Goal: Task Accomplishment & Management: Complete application form

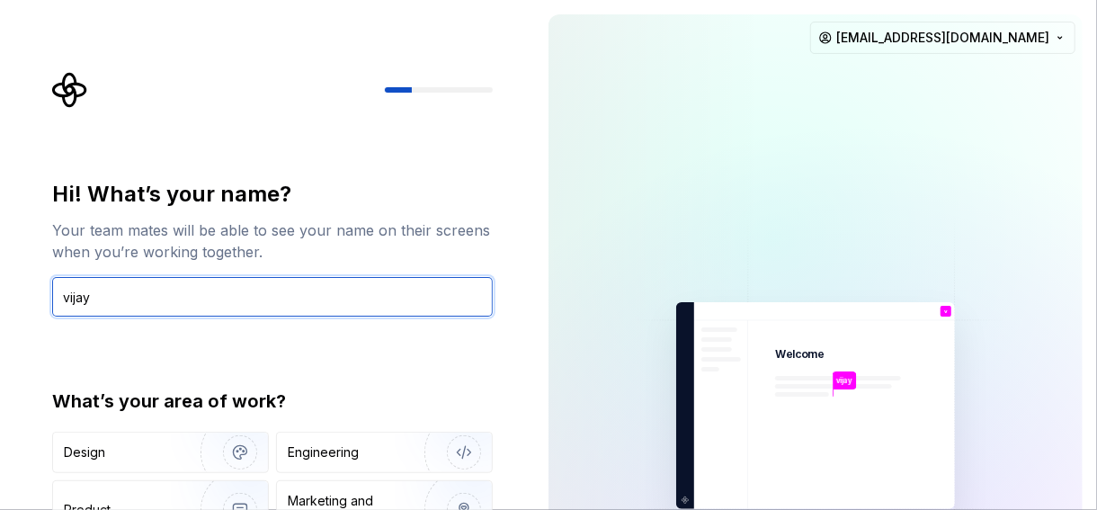
type input "vijay"
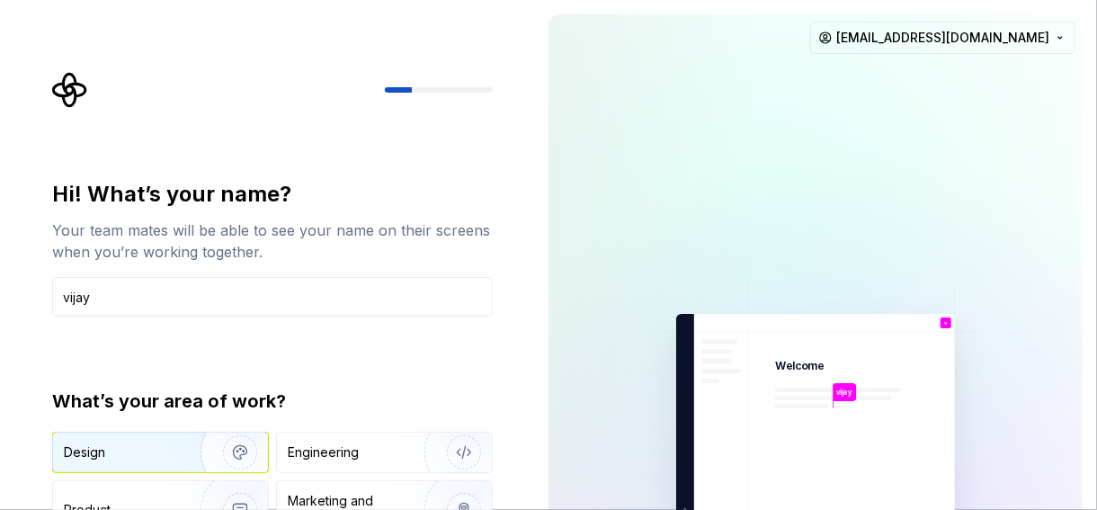
click at [206, 449] on img "button" at bounding box center [228, 452] width 115 height 120
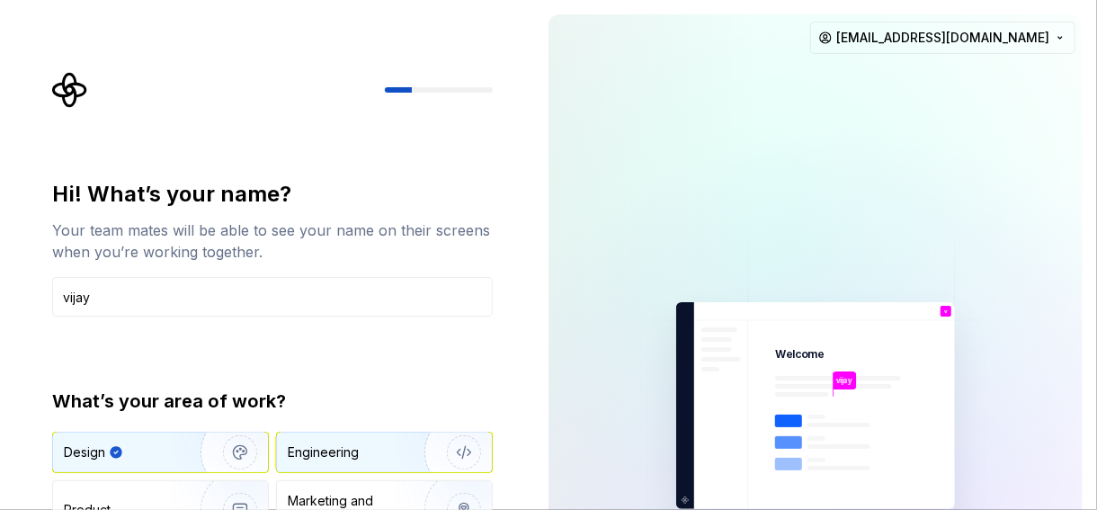
click at [387, 455] on div "Engineering" at bounding box center [359, 452] width 143 height 18
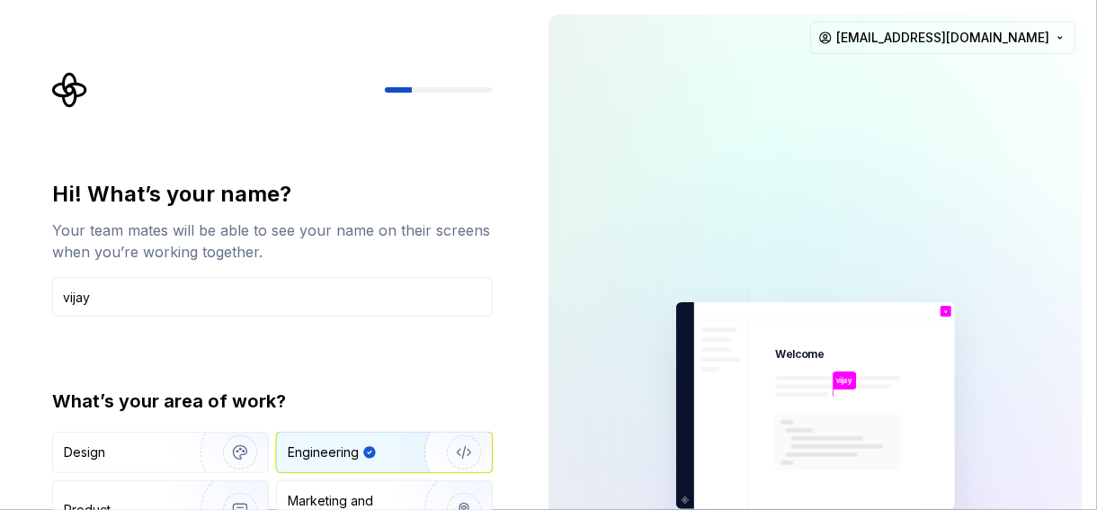
click at [508, 364] on div "Hi! What’s your name? Your team mates will be able to see your name on their sc…" at bounding box center [277, 360] width 473 height 577
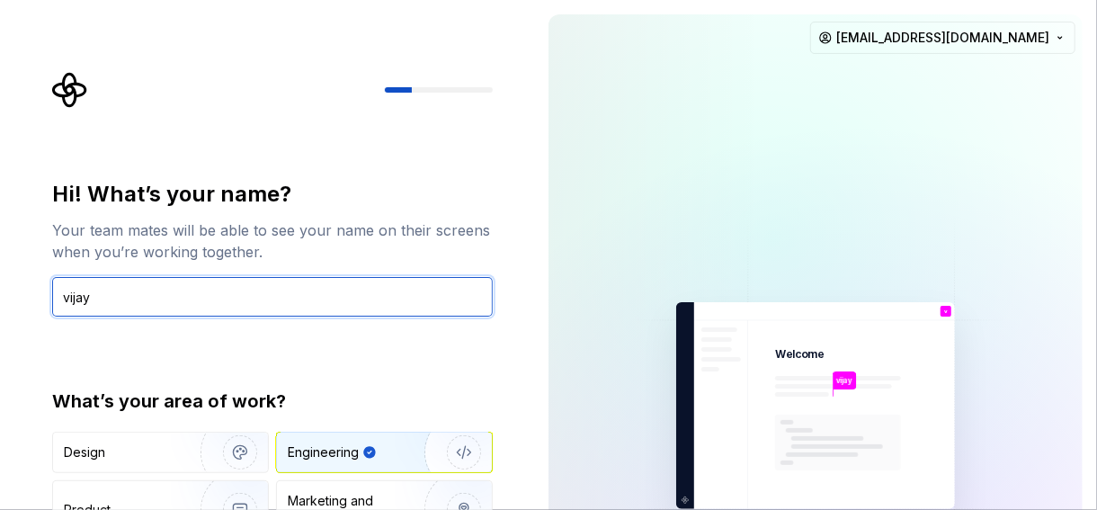
drag, startPoint x: 265, startPoint y: 282, endPoint x: 265, endPoint y: 328, distance: 45.8
click at [267, 336] on div "Hi! What’s your name? Your team mates will be able to see your name on their sc…" at bounding box center [272, 384] width 440 height 408
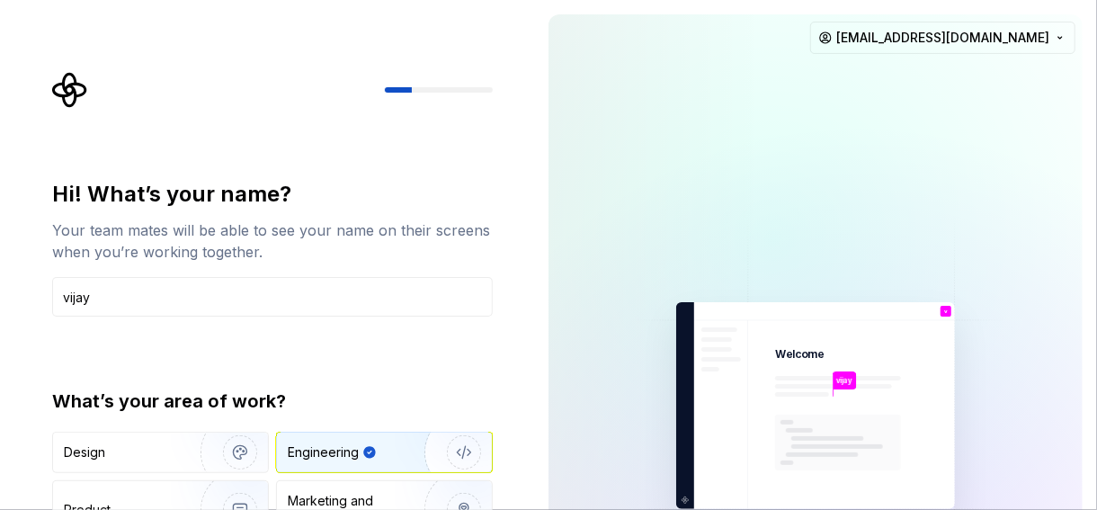
click at [303, 247] on div "Your team mates will be able to see your name on their screens when you’re work…" at bounding box center [272, 240] width 440 height 43
click at [796, 137] on div at bounding box center [773, 239] width 899 height 899
drag, startPoint x: 698, startPoint y: 88, endPoint x: 363, endPoint y: 32, distance: 339.0
click at [466, 54] on div "Hi! What’s your name? Your team mates will be able to see your name on their sc…" at bounding box center [548, 405] width 1097 height 811
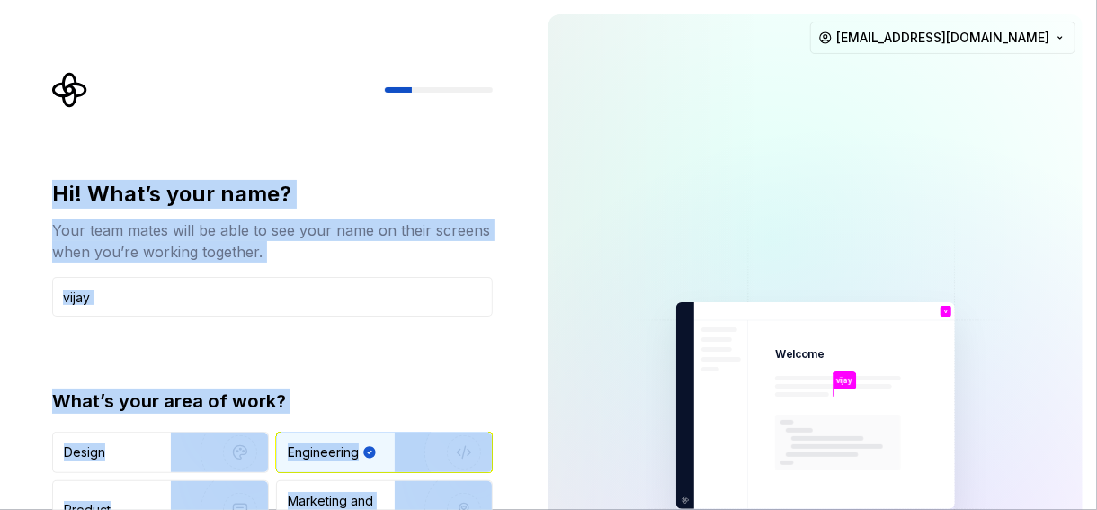
click at [191, 92] on div at bounding box center [272, 90] width 440 height 36
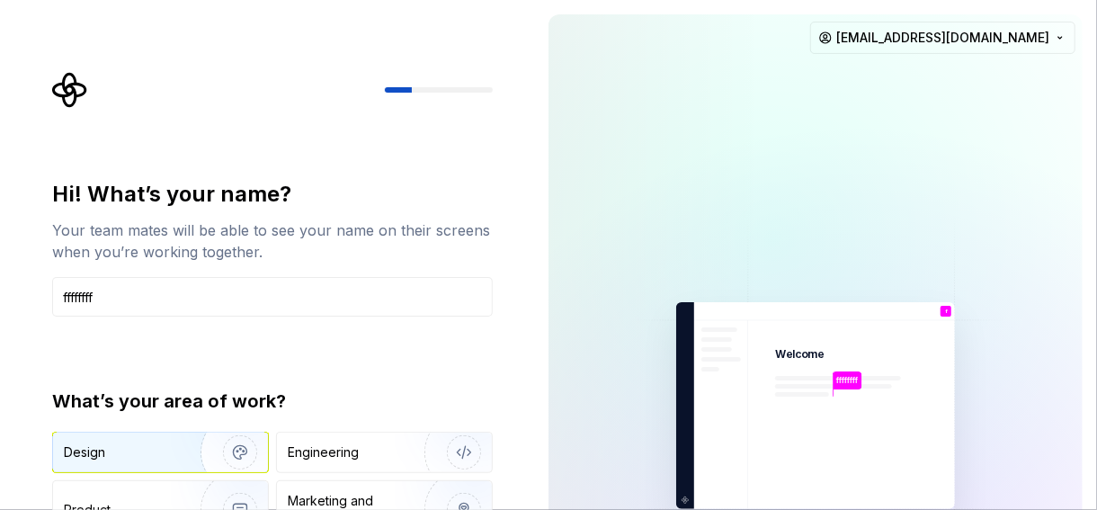
type input "ffffffff"
click at [178, 440] on img "button" at bounding box center [228, 452] width 115 height 120
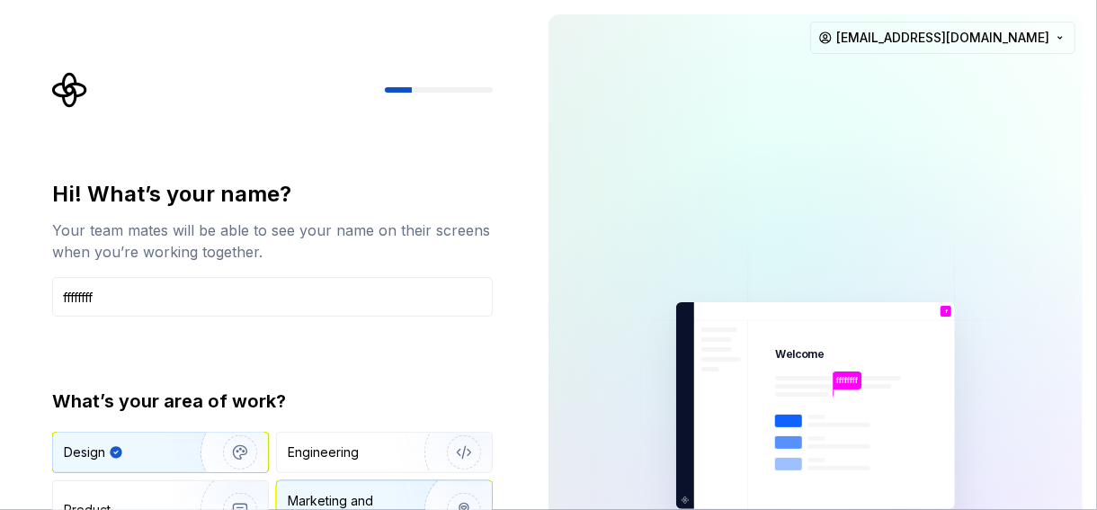
click at [453, 485] on img "button" at bounding box center [452, 509] width 115 height 120
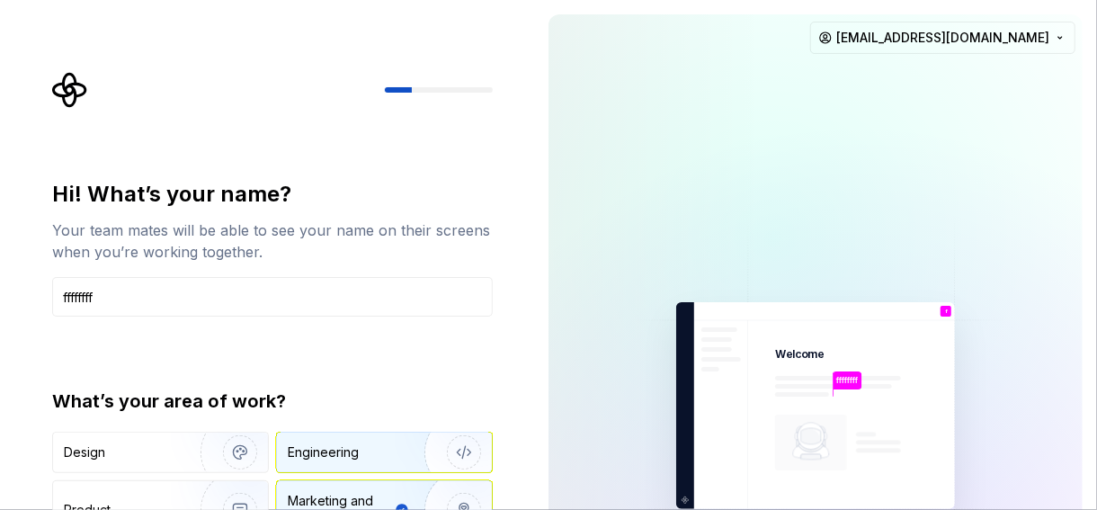
click at [407, 454] on img "button" at bounding box center [452, 452] width 115 height 120
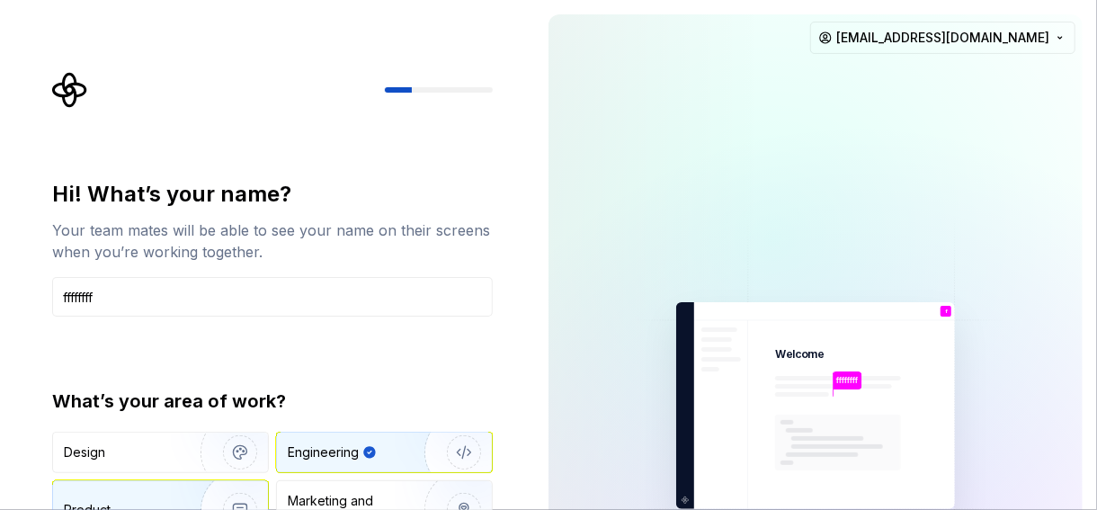
click at [216, 489] on img "button" at bounding box center [228, 509] width 115 height 120
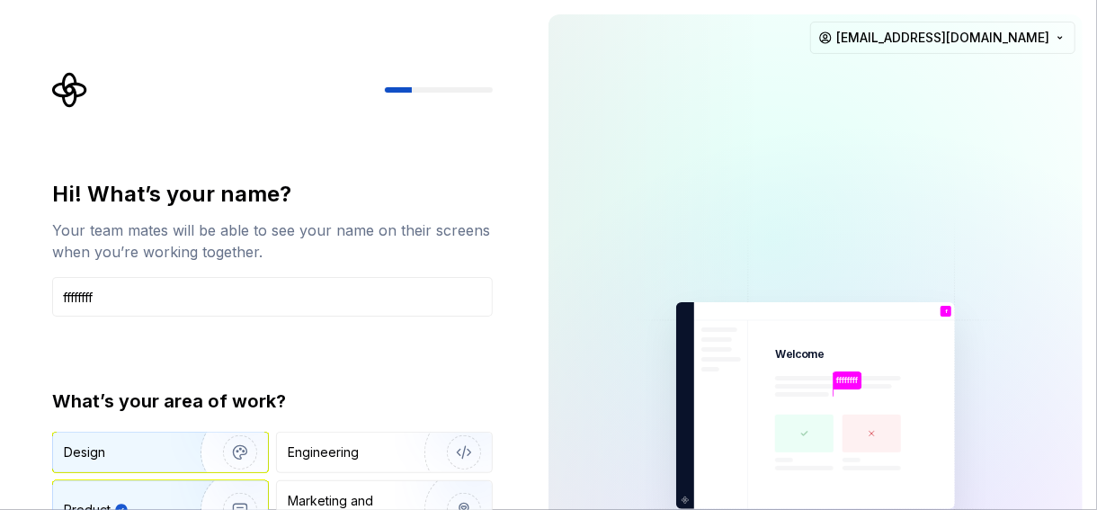
click at [225, 443] on img "button" at bounding box center [228, 452] width 115 height 120
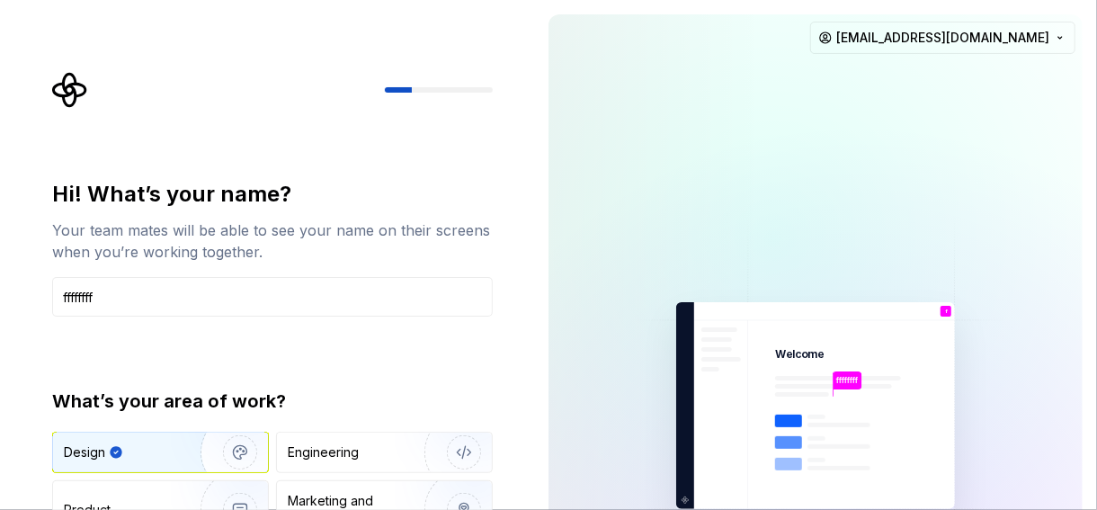
click at [502, 362] on div "Hi! What’s your name? Your team mates will be able to see your name on their sc…" at bounding box center [277, 360] width 473 height 577
click at [903, 316] on img at bounding box center [815, 406] width 404 height 472
click at [892, 40] on html "Hi! What’s your name? Your team mates will be able to see your name on their sc…" at bounding box center [548, 255] width 1097 height 510
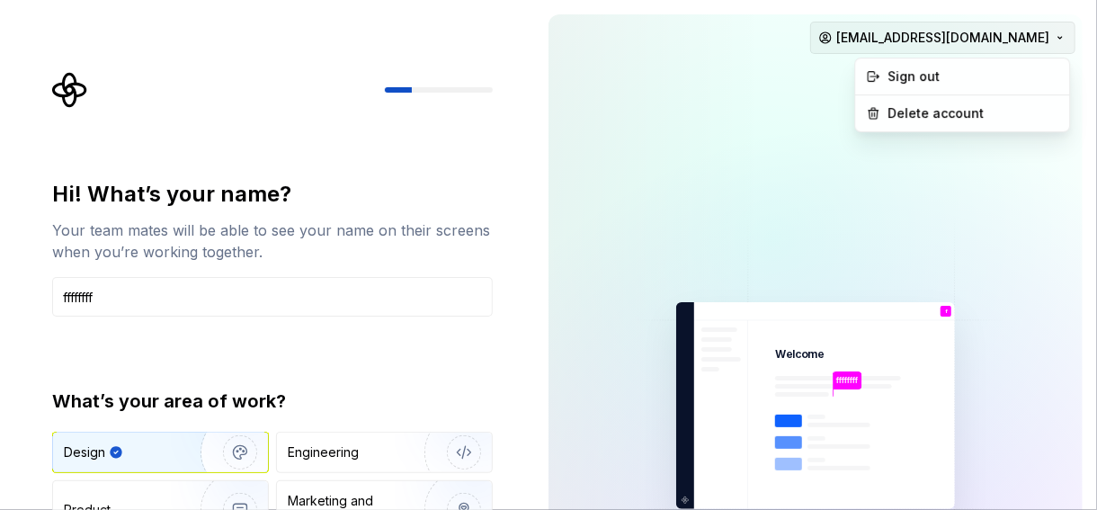
click at [892, 40] on html "Hi! What’s your name? Your team mates will be able to see your name on their sc…" at bounding box center [548, 255] width 1097 height 510
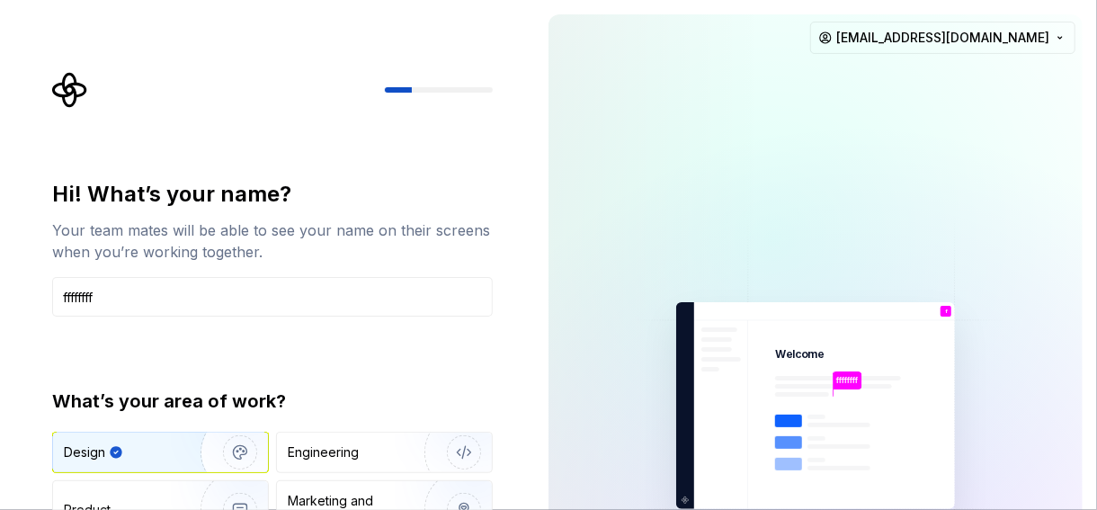
drag, startPoint x: 404, startPoint y: 90, endPoint x: 423, endPoint y: 82, distance: 21.4
click at [404, 90] on div at bounding box center [398, 89] width 27 height 5
drag, startPoint x: 423, startPoint y: 82, endPoint x: 417, endPoint y: 93, distance: 13.3
click at [420, 87] on div at bounding box center [272, 90] width 440 height 36
drag, startPoint x: 417, startPoint y: 93, endPoint x: 553, endPoint y: 151, distance: 147.4
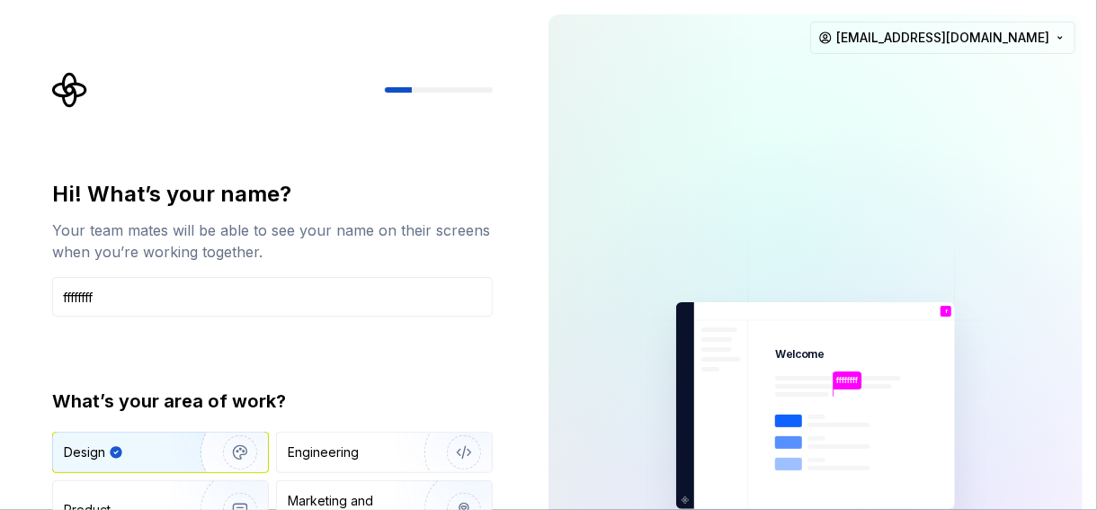
click at [511, 96] on div "Hi! What’s your name? Your team mates will be able to see your name on their sc…" at bounding box center [277, 360] width 473 height 577
click at [339, 445] on div "Engineering" at bounding box center [323, 452] width 71 height 18
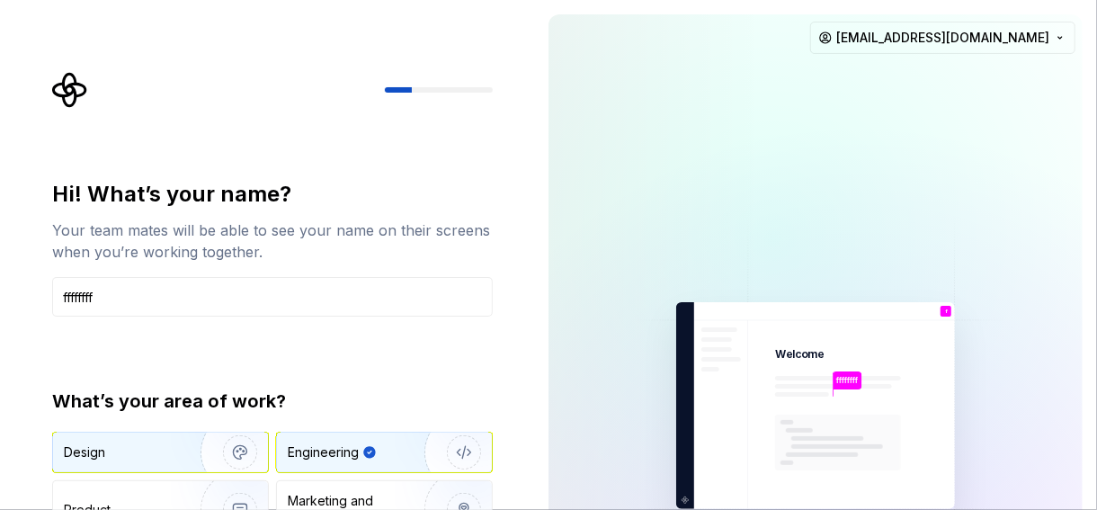
click at [251, 435] on img "button" at bounding box center [228, 452] width 115 height 120
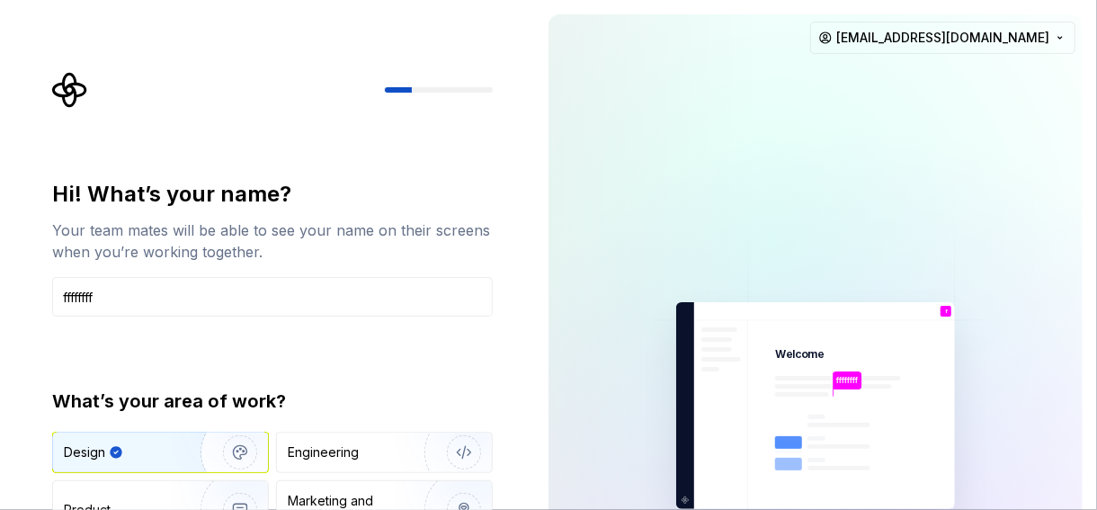
click at [802, 430] on icon at bounding box center [838, 459] width 126 height 90
